Goal: Information Seeking & Learning: Find specific fact

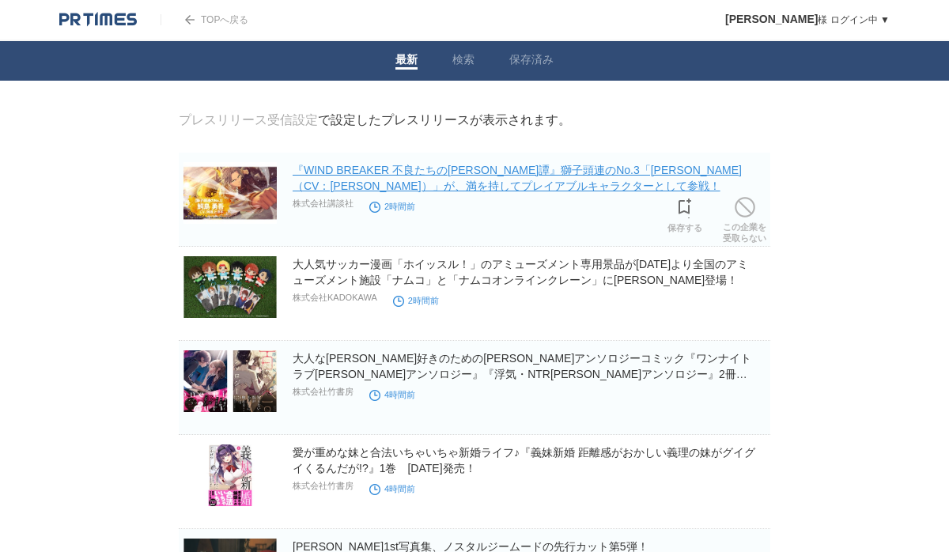
click at [550, 192] on link "『WIND BREAKER 不良たちの[PERSON_NAME]譚』獅子頭連のNo.3「[PERSON_NAME]（CV：[PERSON_NAME]）」が、満…" at bounding box center [517, 178] width 449 height 28
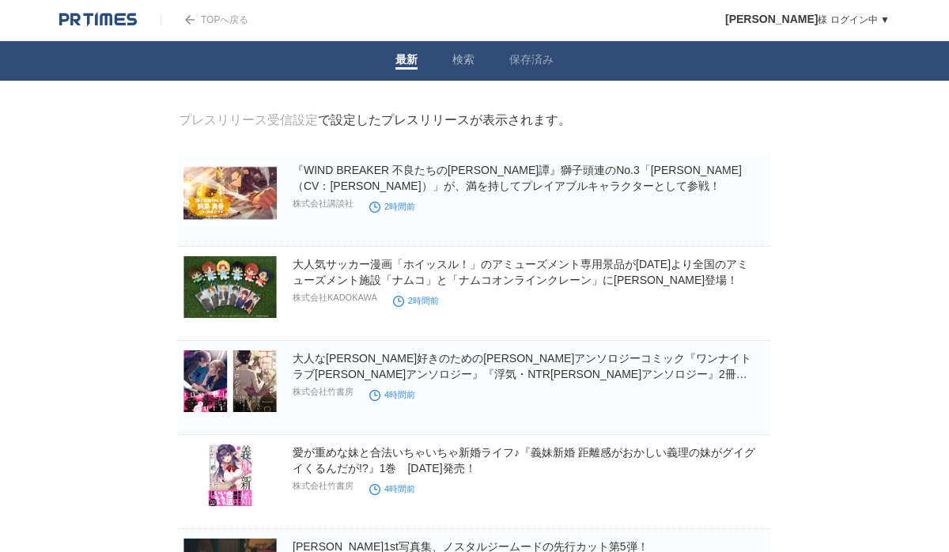
click at [461, 64] on link "検索" at bounding box center [463, 61] width 22 height 17
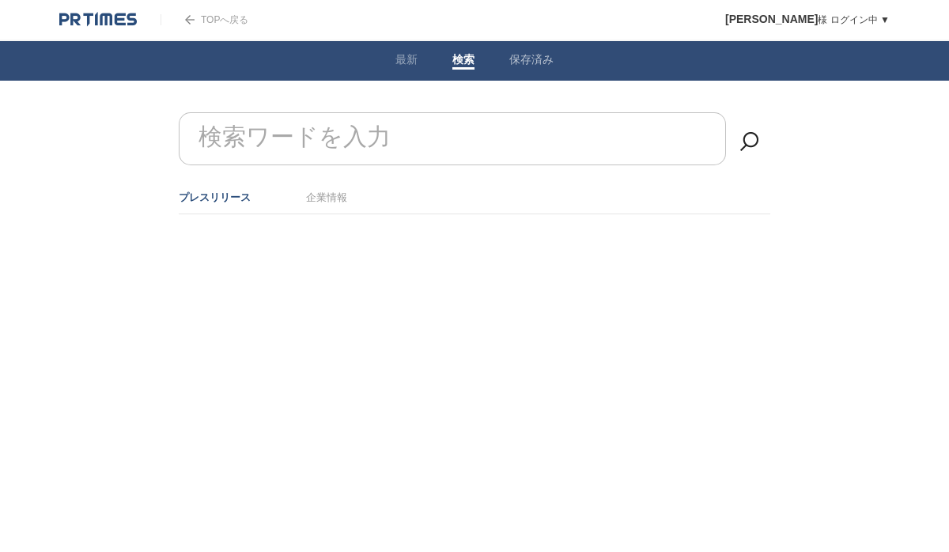
click at [535, 61] on link "保存済み" at bounding box center [531, 61] width 44 height 17
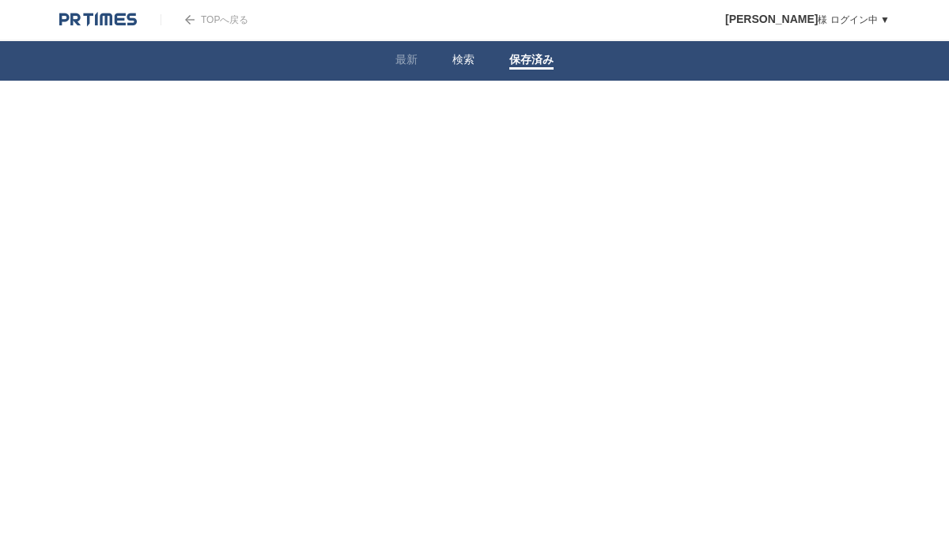
click at [467, 41] on li "検索" at bounding box center [463, 61] width 57 height 40
click at [467, 55] on link "検索" at bounding box center [463, 61] width 22 height 17
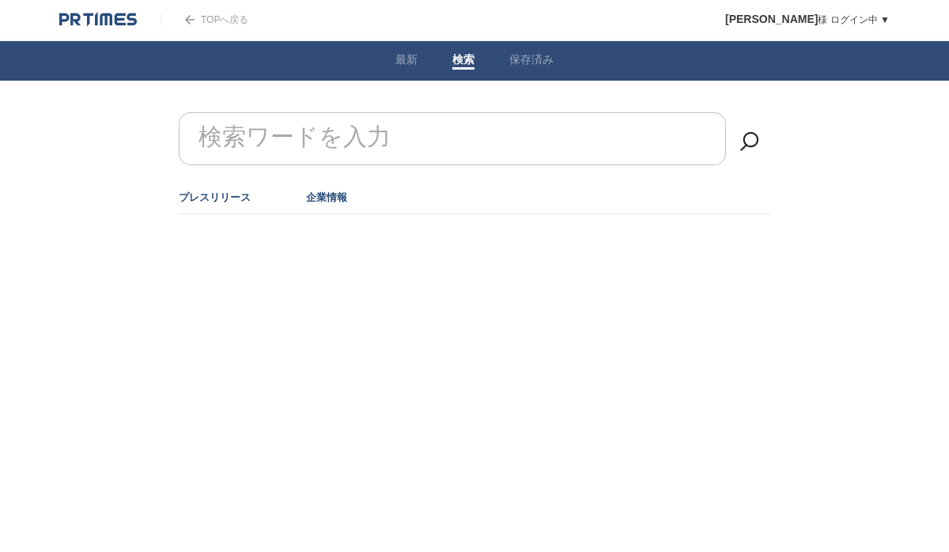
click at [326, 199] on link "企業情報" at bounding box center [326, 197] width 41 height 12
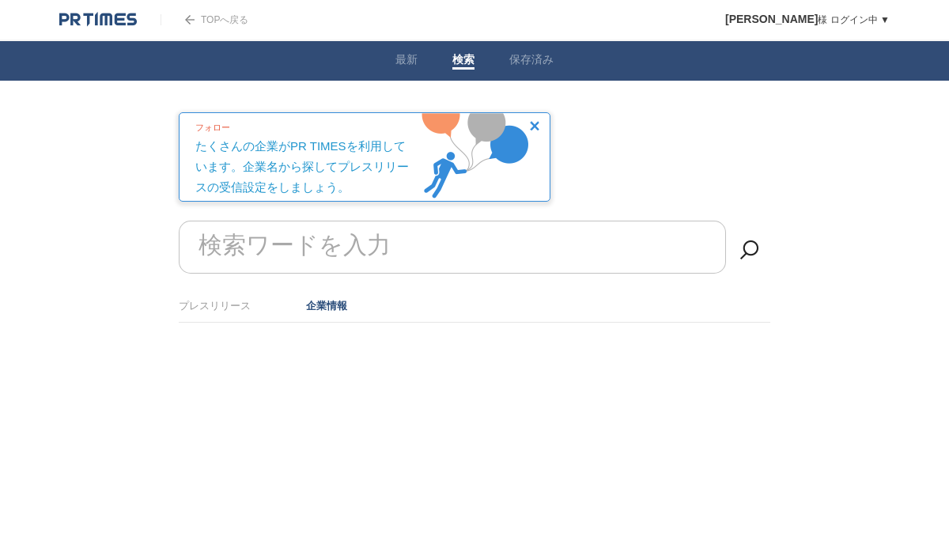
click at [325, 221] on form "検索ワードを入力" at bounding box center [475, 221] width 592 height 0
paste input "新潮社"
type input "新潮社"
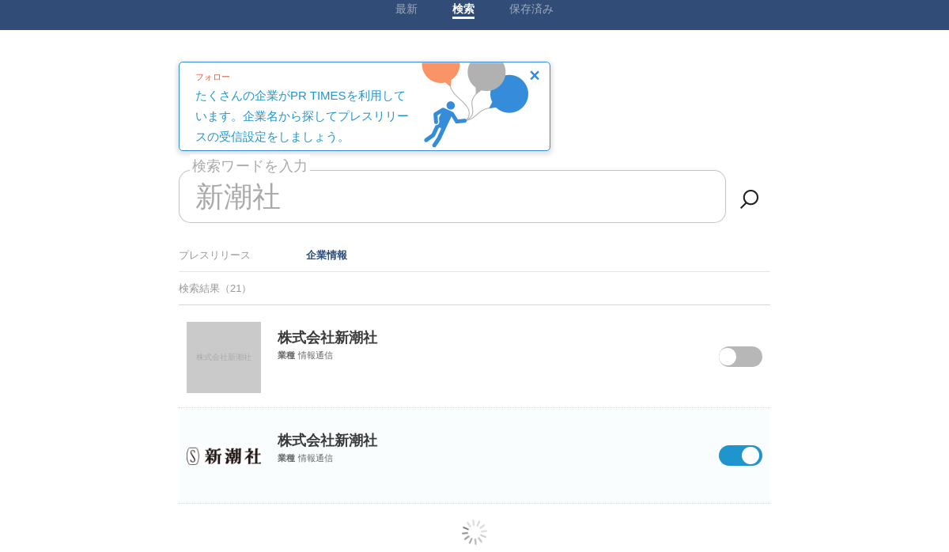
scroll to position [81, 0]
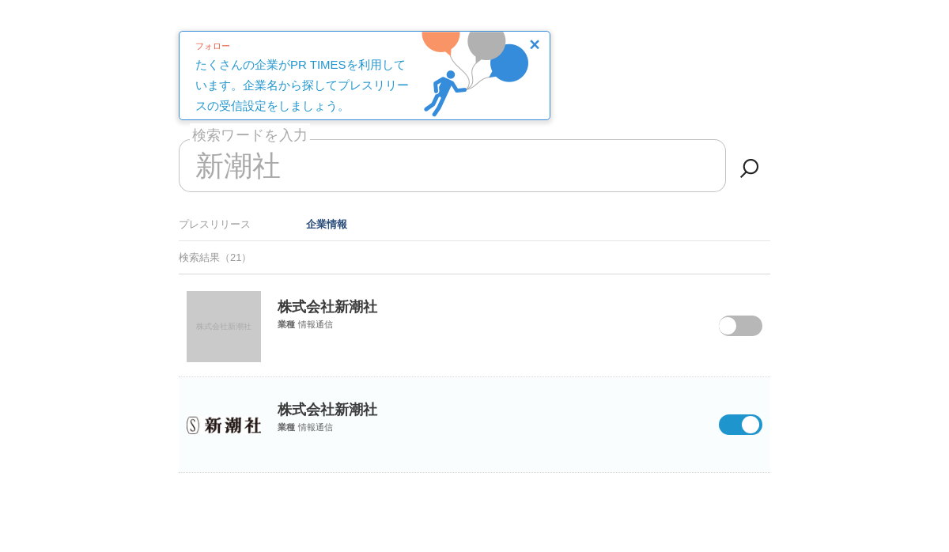
click at [332, 411] on p "株式会社新潮社" at bounding box center [475, 398] width 592 height 42
click at [216, 417] on img at bounding box center [224, 425] width 74 height 17
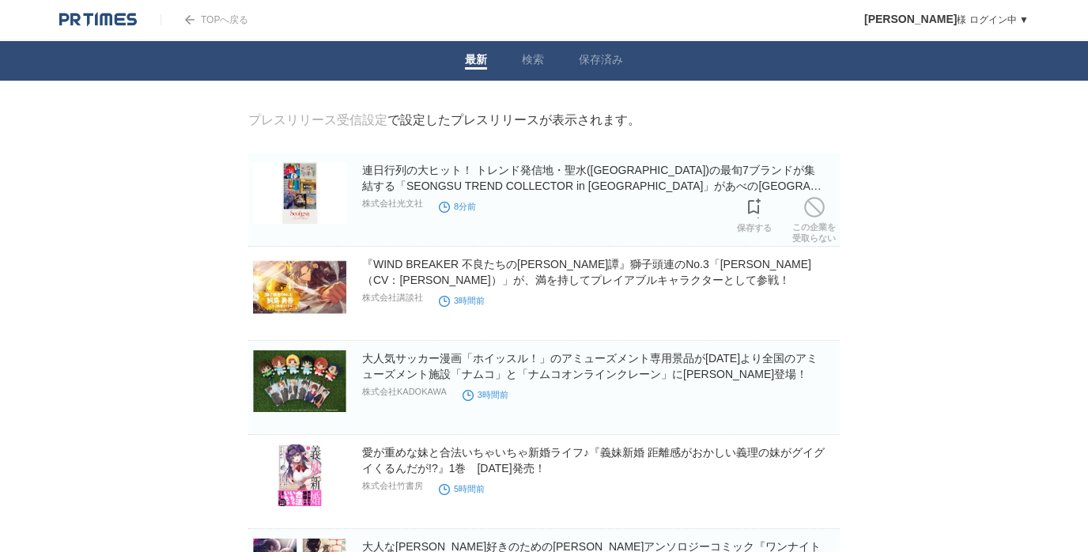
click at [695, 197] on div "連日行列の大ヒット！ トレンド発信地・聖水(ソンス)の最旬7ブランドが集結する「SEONGSU TREND COLLECTOR in OSAKA」があべのハル…" at bounding box center [599, 188] width 475 height 52
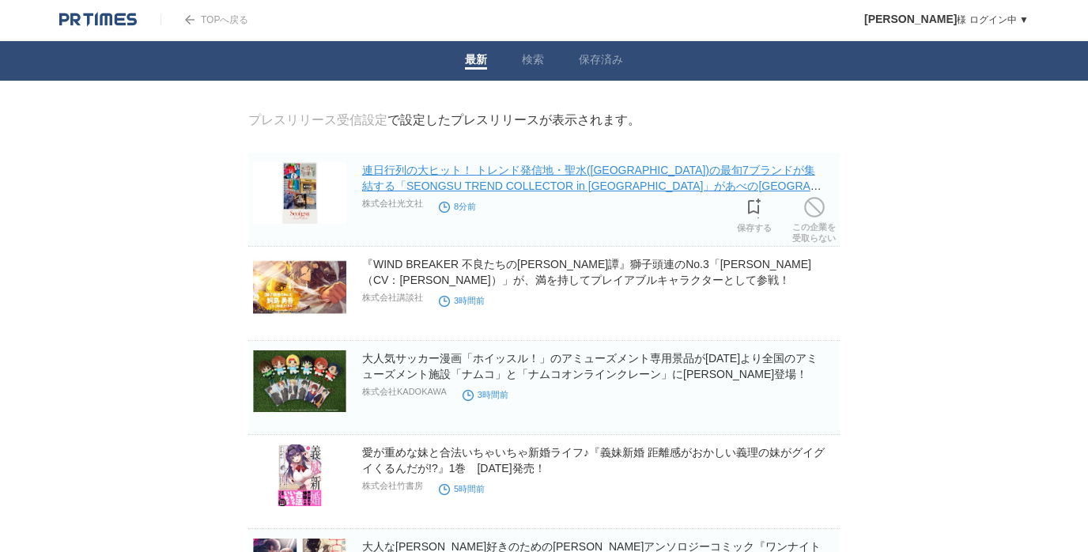
click at [689, 178] on link "連日行列の大ヒット！ トレンド発信地・聖水([GEOGRAPHIC_DATA])の最旬7ブランドが集結する「SEONGSU TREND COLLECTOR i…" at bounding box center [592, 186] width 460 height 44
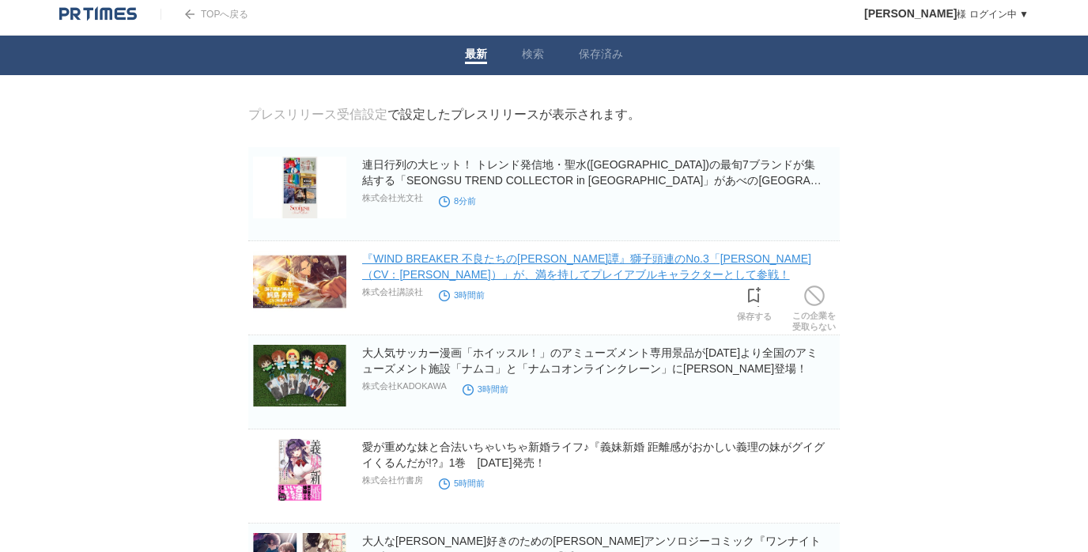
scroll to position [11, 0]
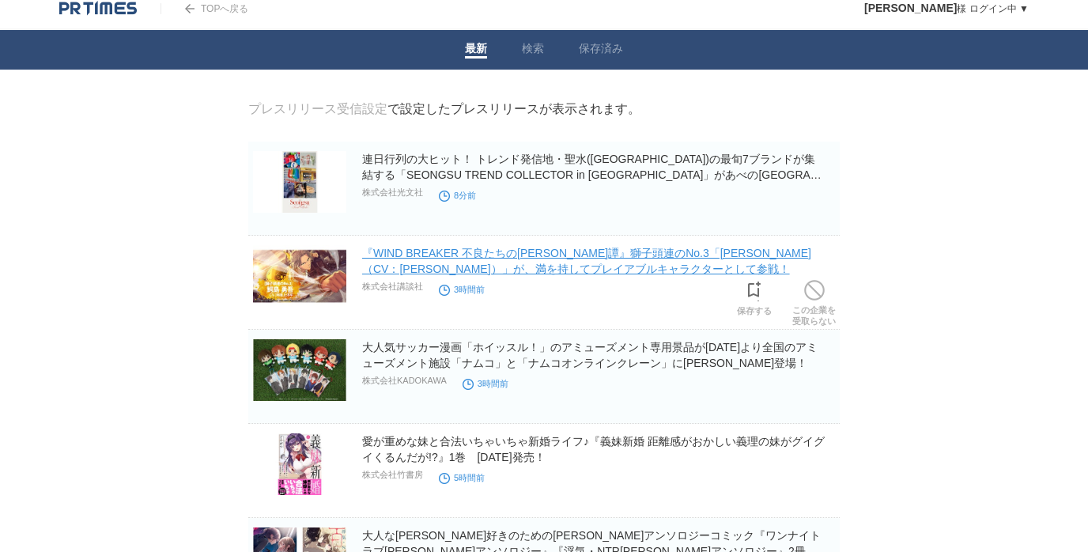
click at [678, 262] on link "『WIND BREAKER 不良たちの[PERSON_NAME]譚』獅子頭連のNo.3「[PERSON_NAME]（CV：[PERSON_NAME]）」が、満…" at bounding box center [586, 261] width 449 height 28
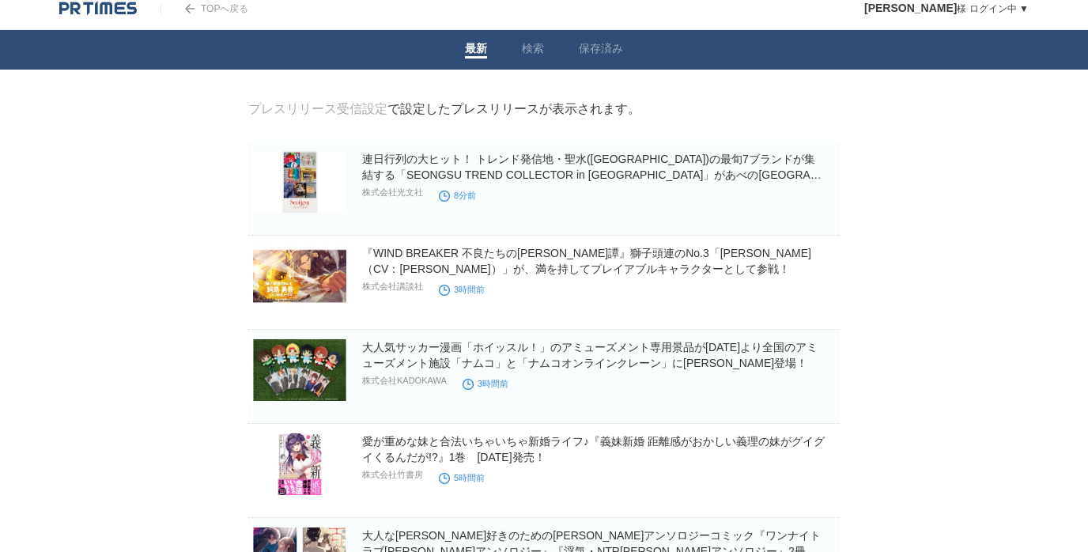
click at [118, 7] on img at bounding box center [98, 9] width 78 height 16
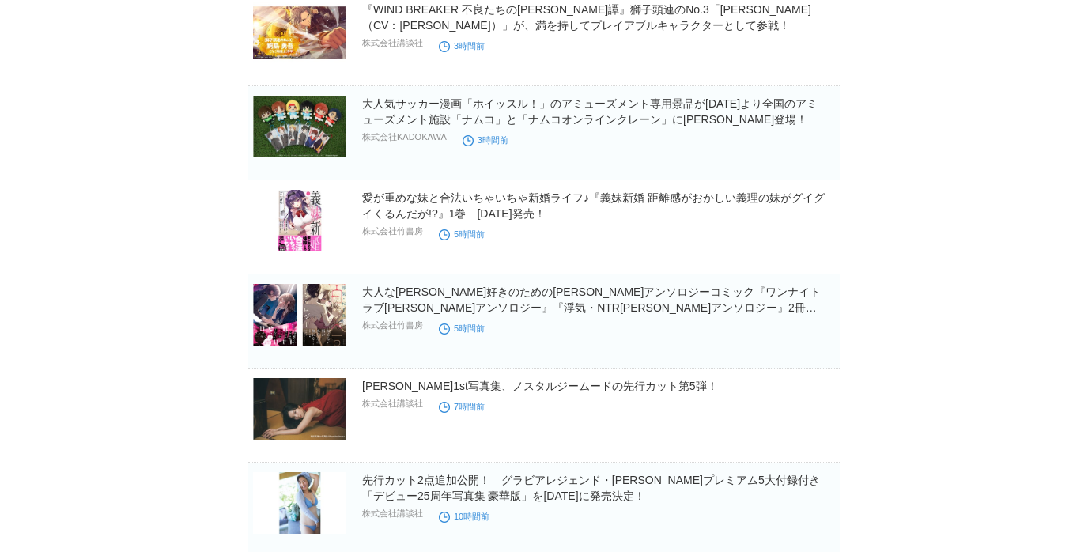
scroll to position [595, 0]
